Goal: Task Accomplishment & Management: Manage account settings

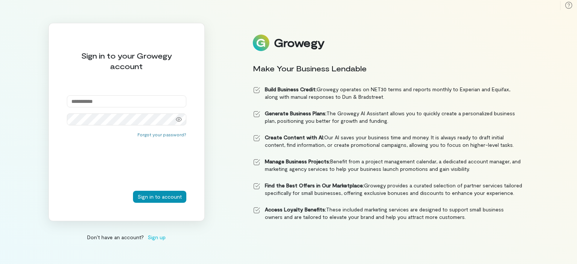
type input "**********"
click at [162, 198] on button "Sign in to account" at bounding box center [159, 197] width 53 height 12
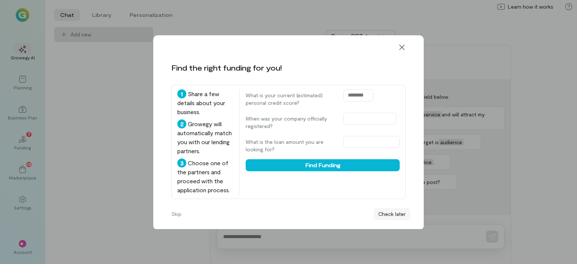
click at [391, 217] on button "Check later" at bounding box center [392, 214] width 36 height 12
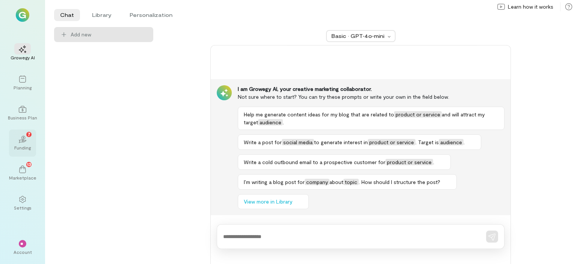
click at [25, 142] on icon "02" at bounding box center [23, 140] width 8 height 8
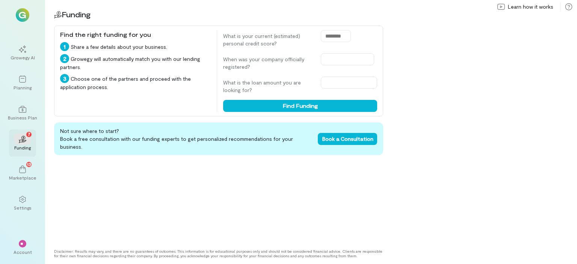
click at [25, 141] on icon "02" at bounding box center [23, 140] width 8 height 8
click at [25, 140] on icon at bounding box center [22, 140] width 8 height 3
click at [25, 172] on icon at bounding box center [22, 170] width 7 height 8
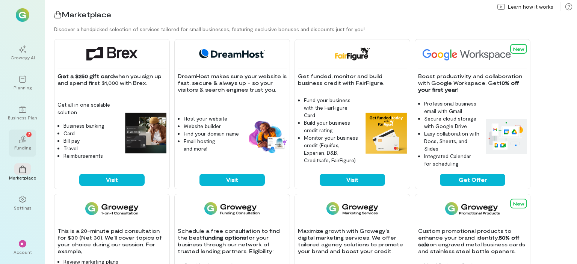
click at [25, 140] on icon at bounding box center [22, 140] width 8 height 3
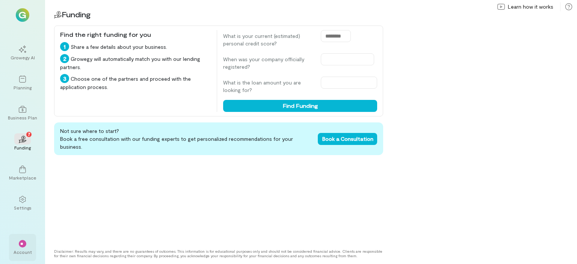
click at [19, 247] on div "**" at bounding box center [23, 244] width 8 height 8
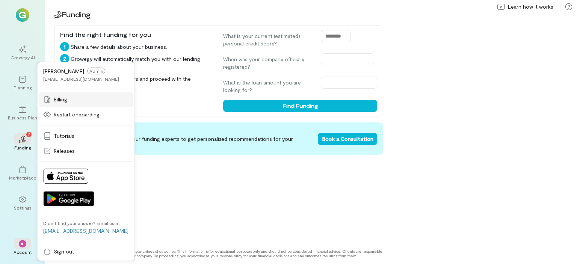
click at [63, 101] on span "Billing" at bounding box center [61, 100] width 14 height 8
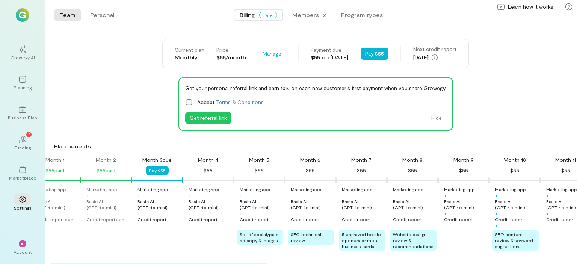
click at [187, 102] on icon at bounding box center [189, 102] width 8 height 8
